Goal: Transaction & Acquisition: Book appointment/travel/reservation

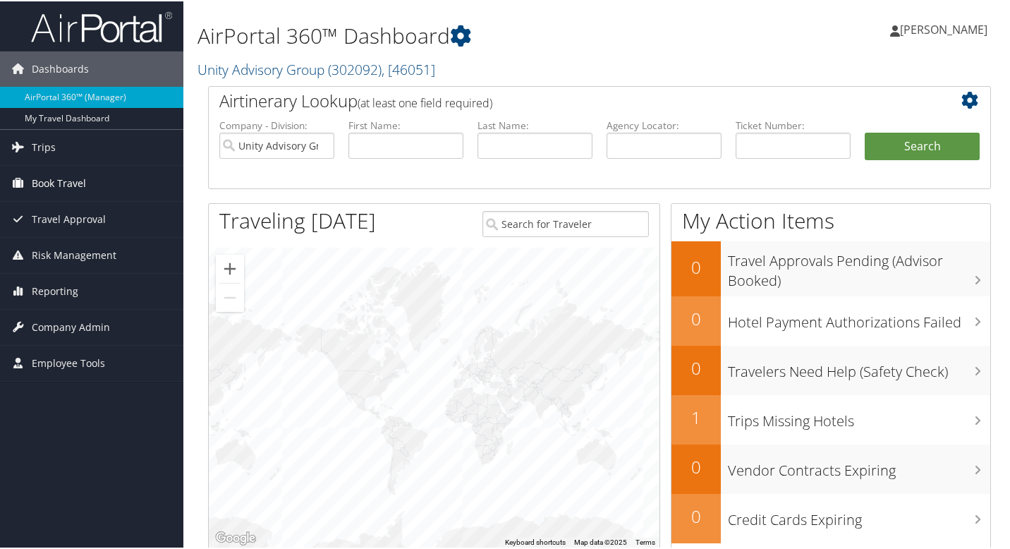
click at [65, 185] on span "Book Travel" at bounding box center [59, 181] width 54 height 35
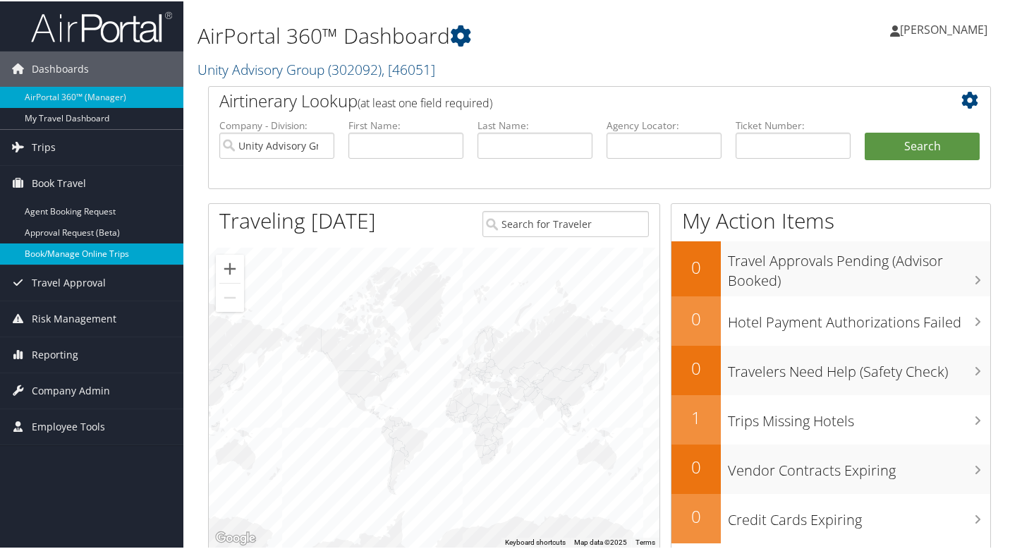
click at [81, 255] on link "Book/Manage Online Trips" at bounding box center [91, 252] width 183 height 21
